Goal: Transaction & Acquisition: Obtain resource

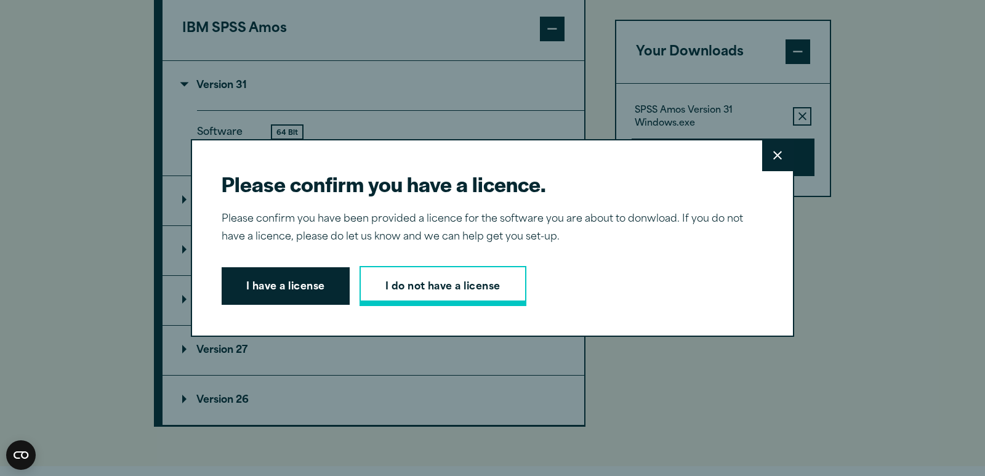
click at [407, 286] on link "I do not have a license" at bounding box center [442, 286] width 167 height 41
click at [326, 281] on button "I have a license" at bounding box center [286, 286] width 128 height 38
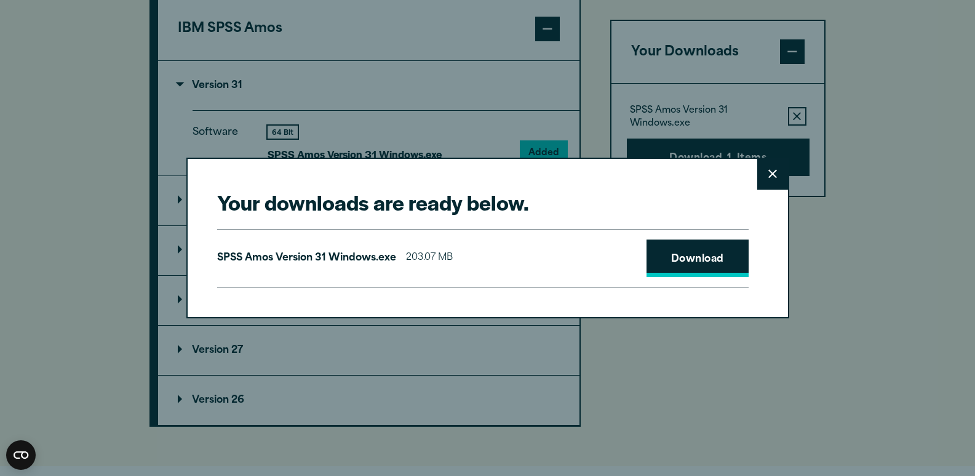
click at [665, 253] on link "Download" at bounding box center [698, 258] width 102 height 38
click at [703, 251] on link "Download" at bounding box center [698, 258] width 102 height 38
click at [685, 258] on link "Download" at bounding box center [698, 258] width 102 height 38
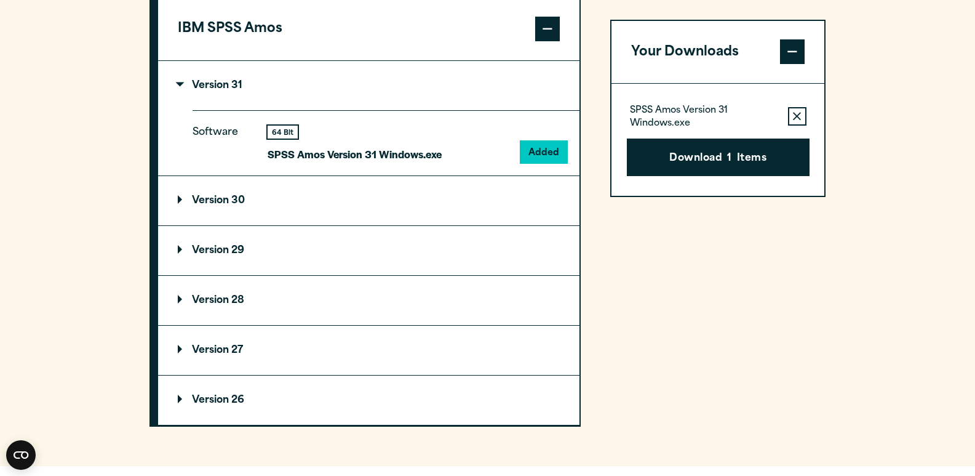
drag, startPoint x: 878, startPoint y: 1, endPoint x: 874, endPoint y: 278, distance: 276.9
click at [874, 278] on div "Your downloads are ready below. Close SPSS Amos Version 31 Windows.exe 203.07 M…" at bounding box center [487, 238] width 975 height 476
click at [685, 342] on div "Your Downloads SPSS Amos Version 31 Windows.exe Remove this item from your soft…" at bounding box center [718, 84] width 216 height 686
click at [821, 228] on div "Your Downloads SPSS Amos Version 31 Windows.exe Remove this item from your soft…" at bounding box center [718, 84] width 216 height 686
click at [278, 225] on summary "Version 30" at bounding box center [369, 200] width 422 height 49
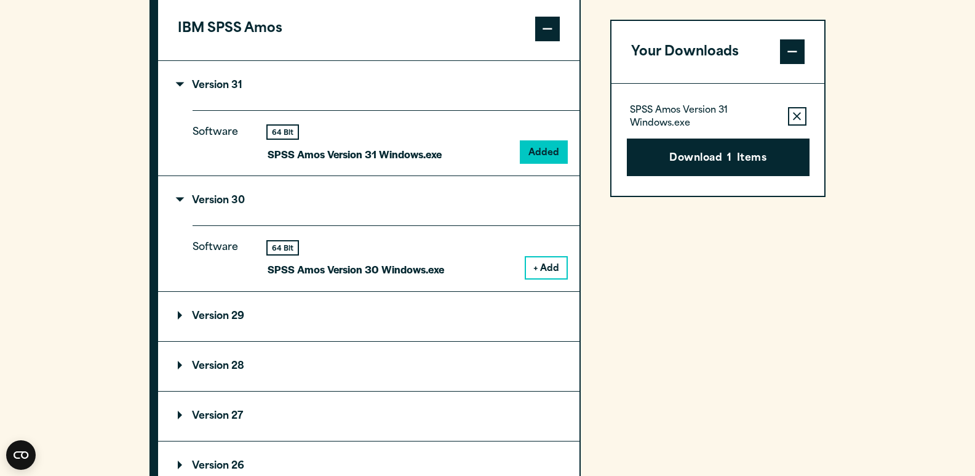
click at [290, 341] on summary "Version 29" at bounding box center [369, 316] width 422 height 49
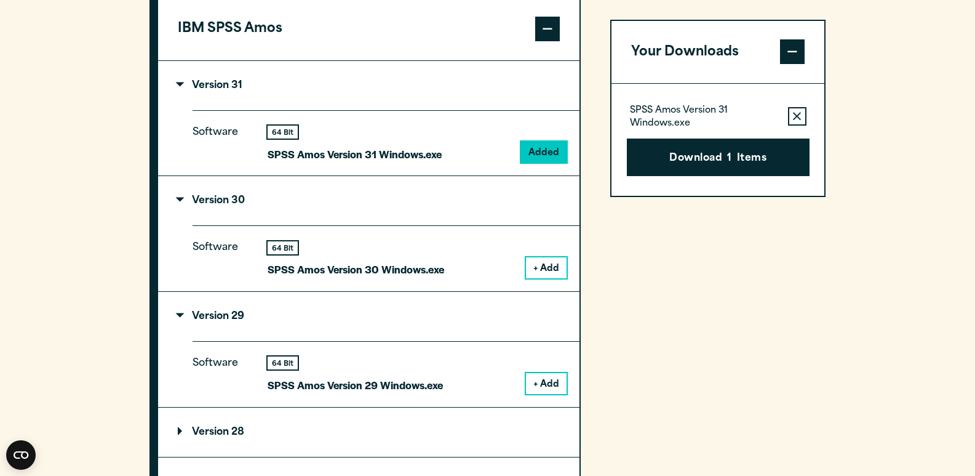
click at [608, 286] on div "IBM SPSS Data Access Pack Version 8 Plugin 32 & 64 Bit Data Access Pack 8.0.zip…" at bounding box center [488, 149] width 677 height 817
click at [668, 153] on button "Download 1 Items" at bounding box center [718, 157] width 183 height 38
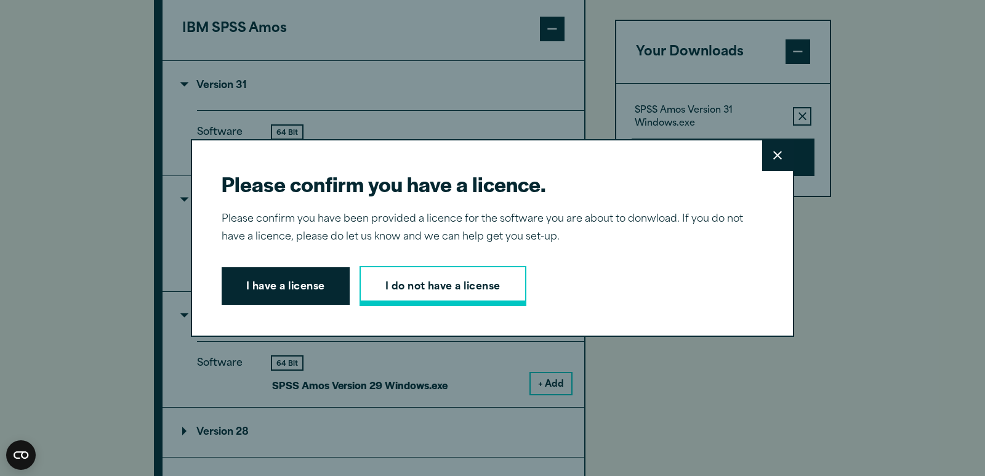
click at [399, 287] on link "I do not have a license" at bounding box center [442, 286] width 167 height 41
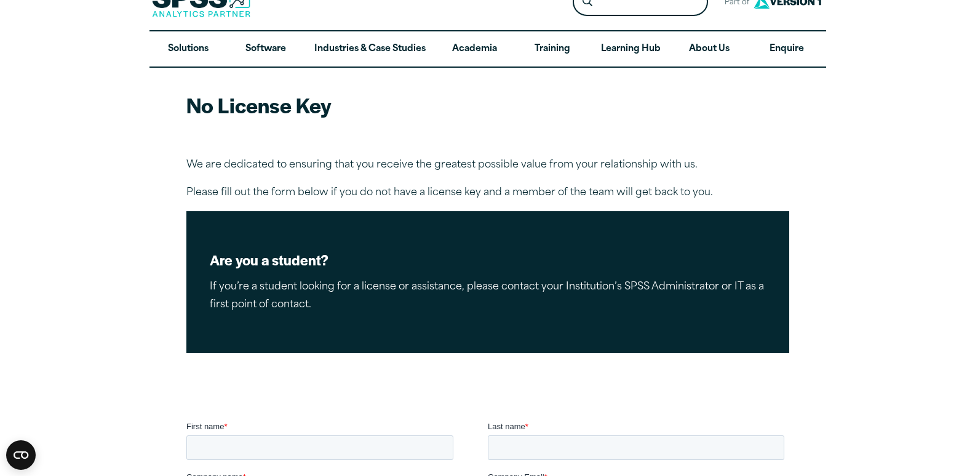
scroll to position [25, 0]
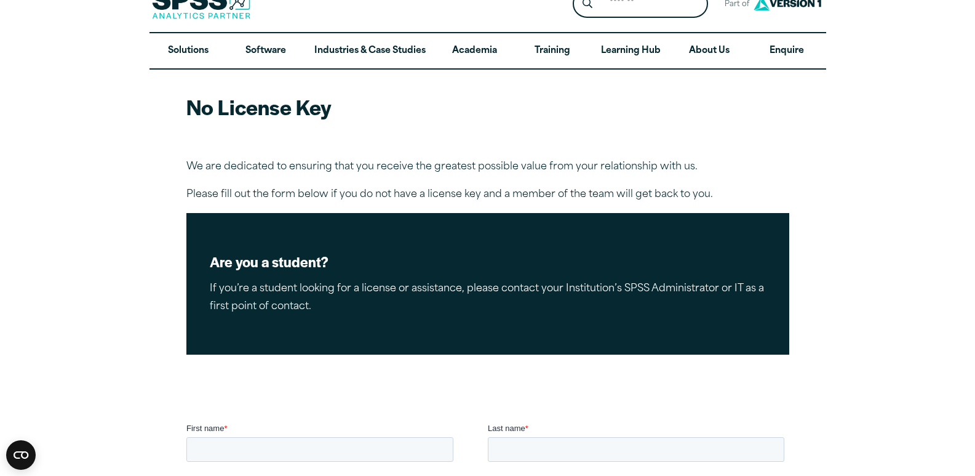
drag, startPoint x: 970, startPoint y: 77, endPoint x: 975, endPoint y: 70, distance: 8.4
click at [975, 70] on article "No License Key We are dedicated to ensuring that you receive the greatest possi…" at bounding box center [487, 412] width 975 height 684
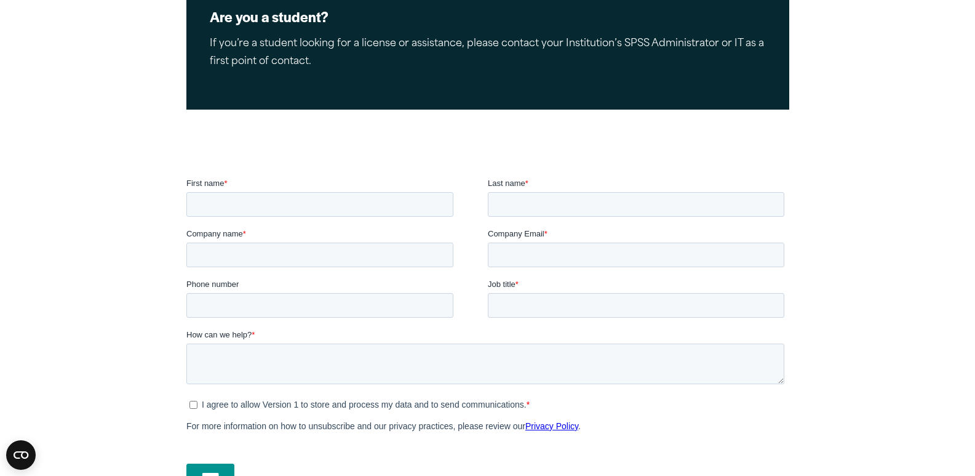
scroll to position [271, 0]
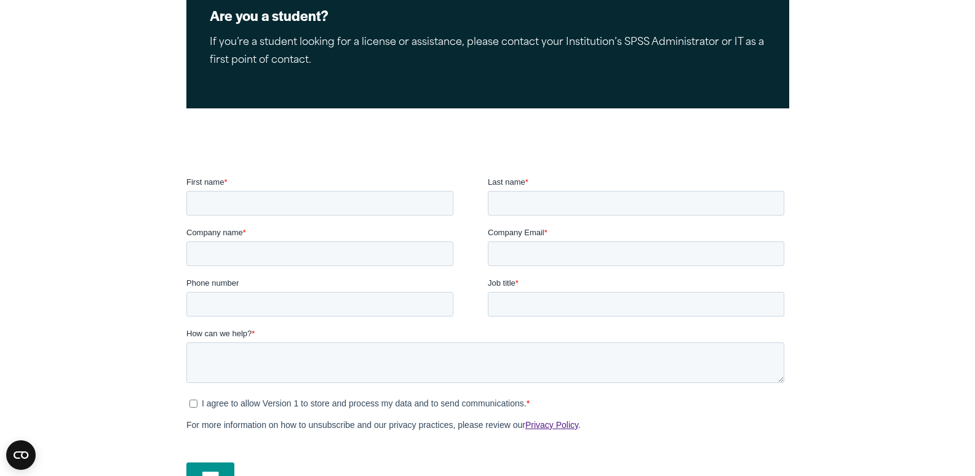
click at [541, 426] on link "Privacy Policy" at bounding box center [551, 425] width 53 height 10
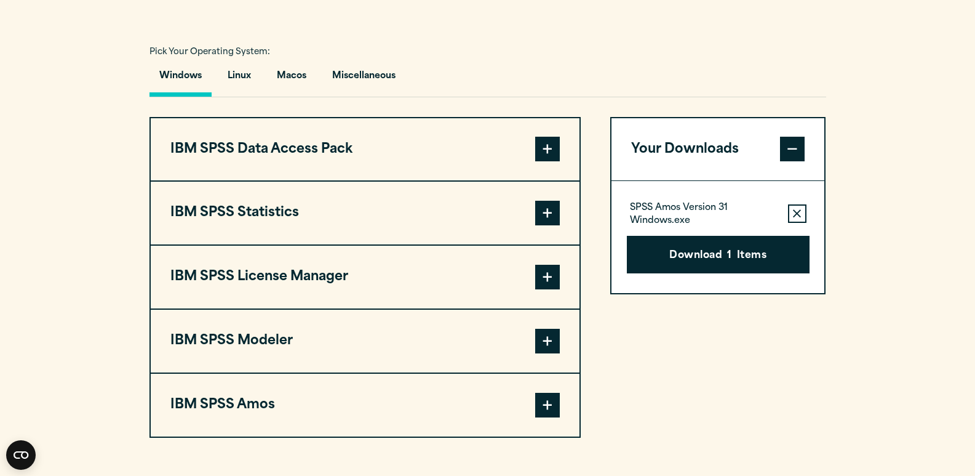
scroll to position [861, 0]
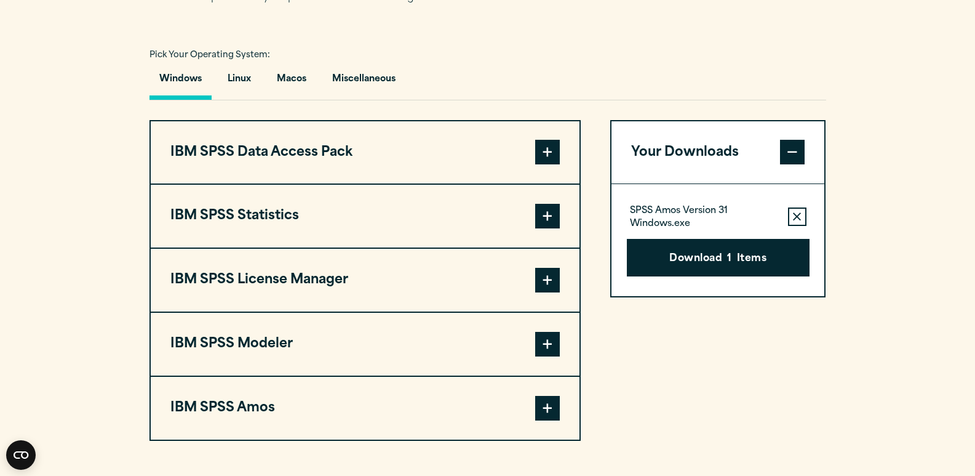
click at [378, 439] on button "IBM SPSS Amos" at bounding box center [365, 408] width 429 height 63
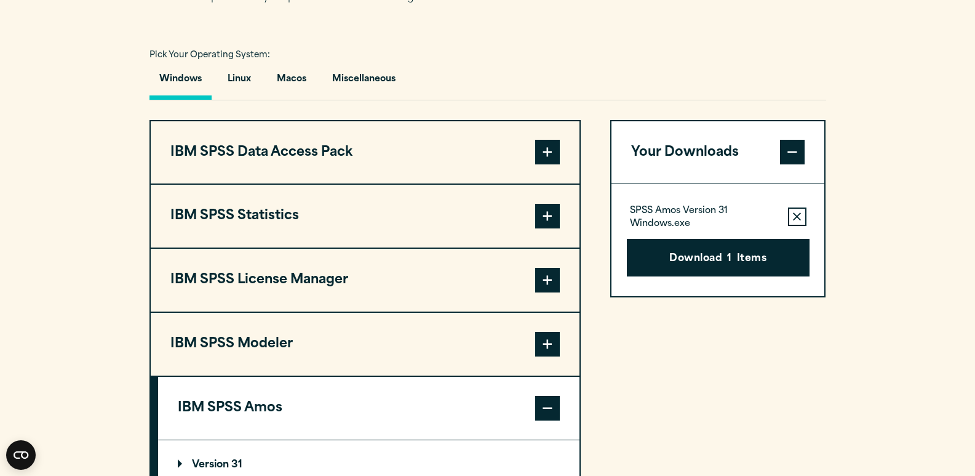
drag, startPoint x: 975, startPoint y: 234, endPoint x: 975, endPoint y: 277, distance: 43.1
click at [975, 277] on html "Search for: Submit Site Search Part of Open Site Search Open Site Menu Close" at bounding box center [487, 192] width 975 height 2106
click at [937, 305] on section "Select your software downloads Use the table below to find and navigate to your…" at bounding box center [487, 335] width 975 height 889
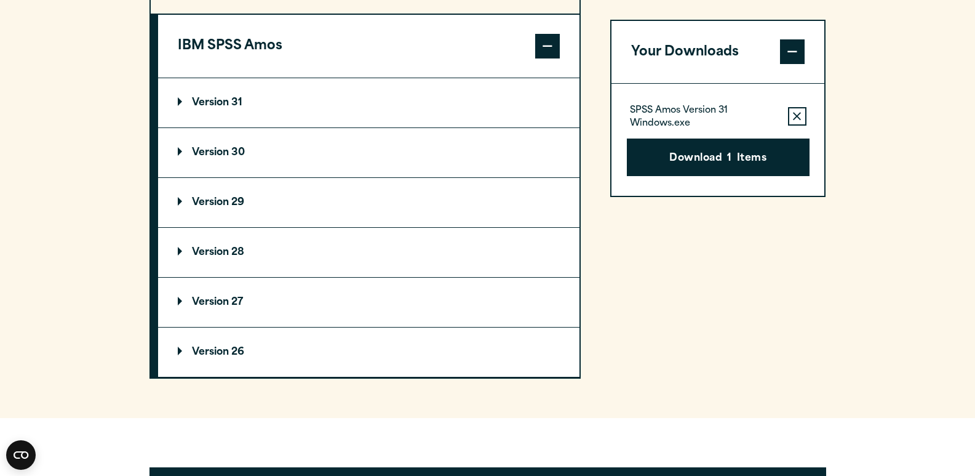
scroll to position [1226, 0]
